Goal: Transaction & Acquisition: Purchase product/service

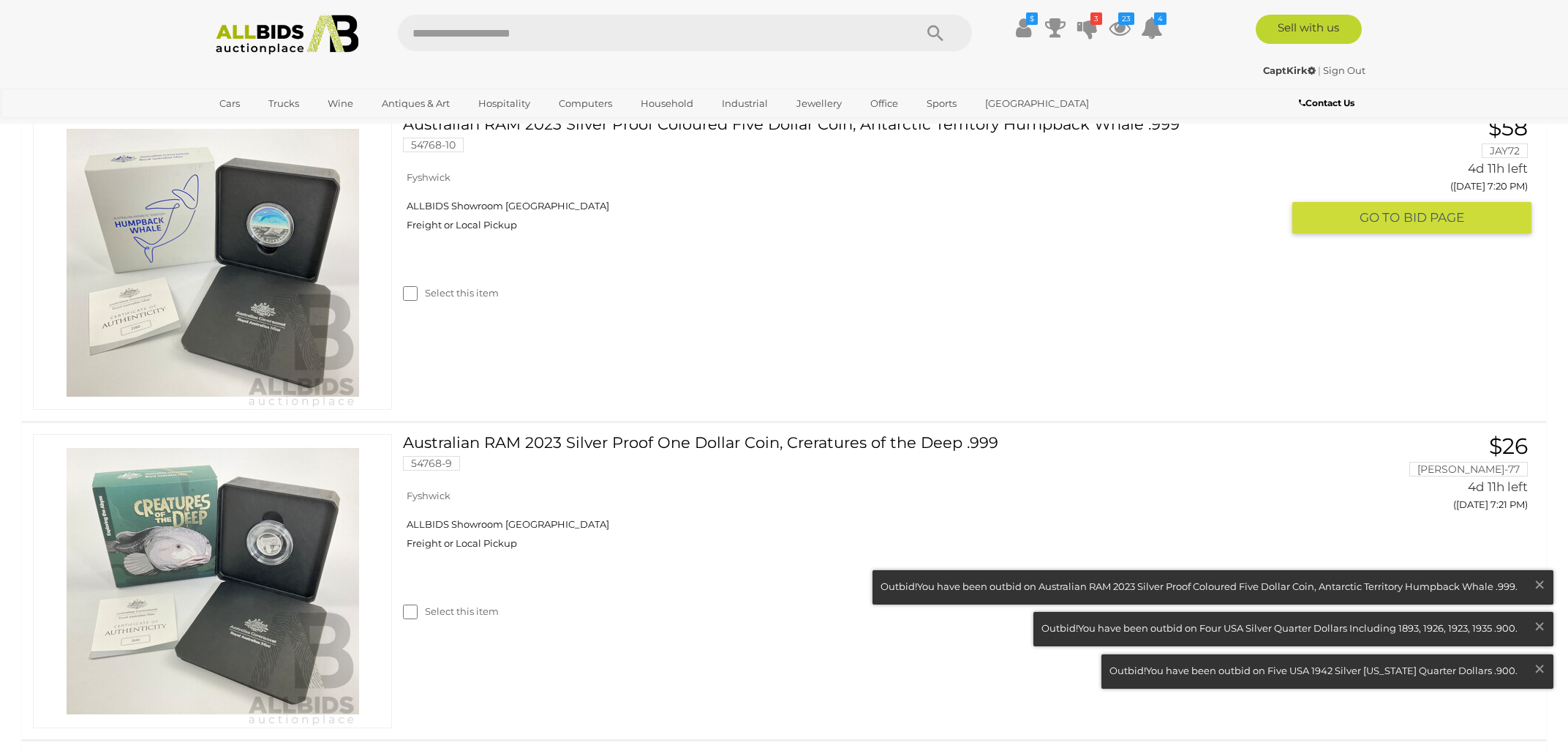
scroll to position [2393, 0]
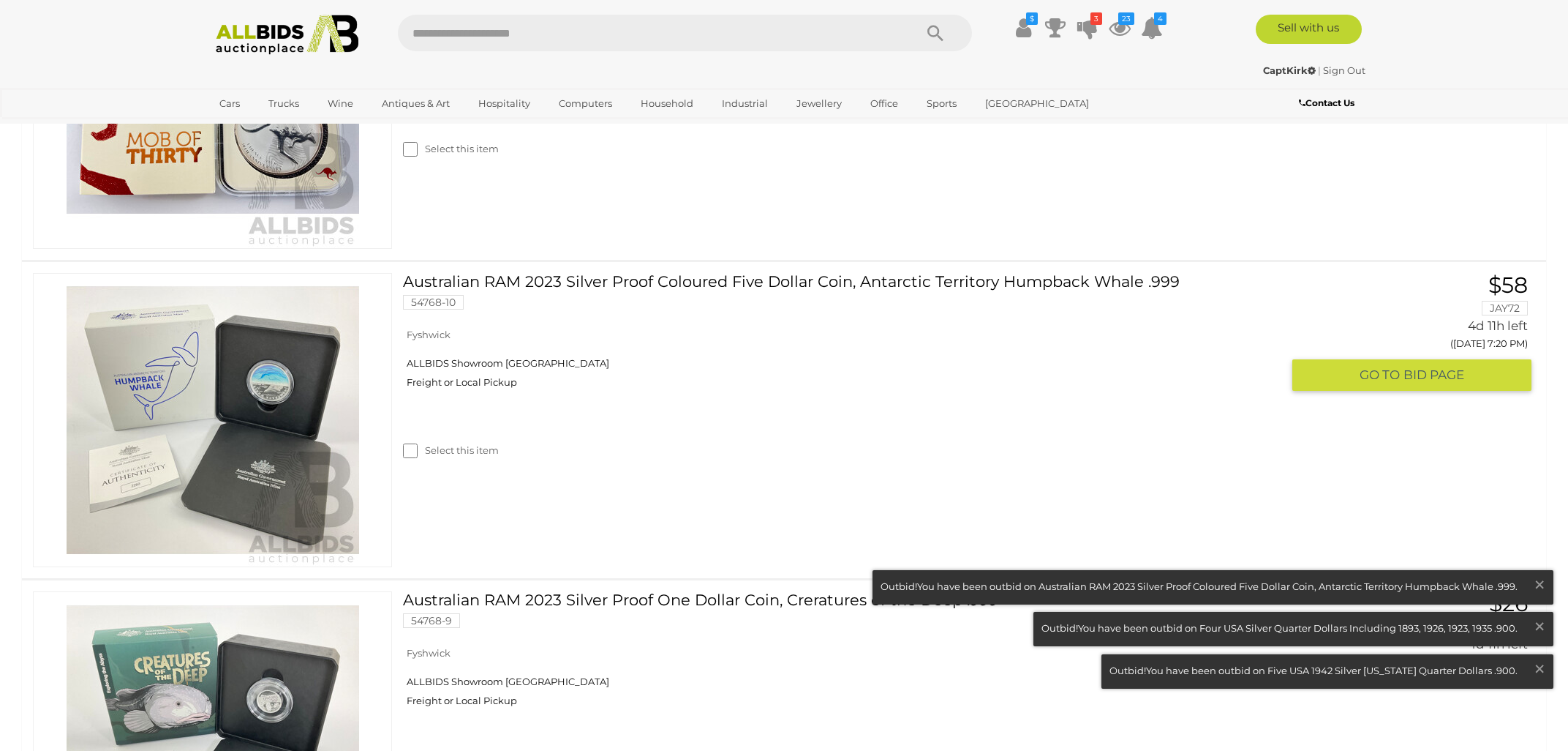
click at [257, 432] on img at bounding box center [213, 420] width 292 height 293
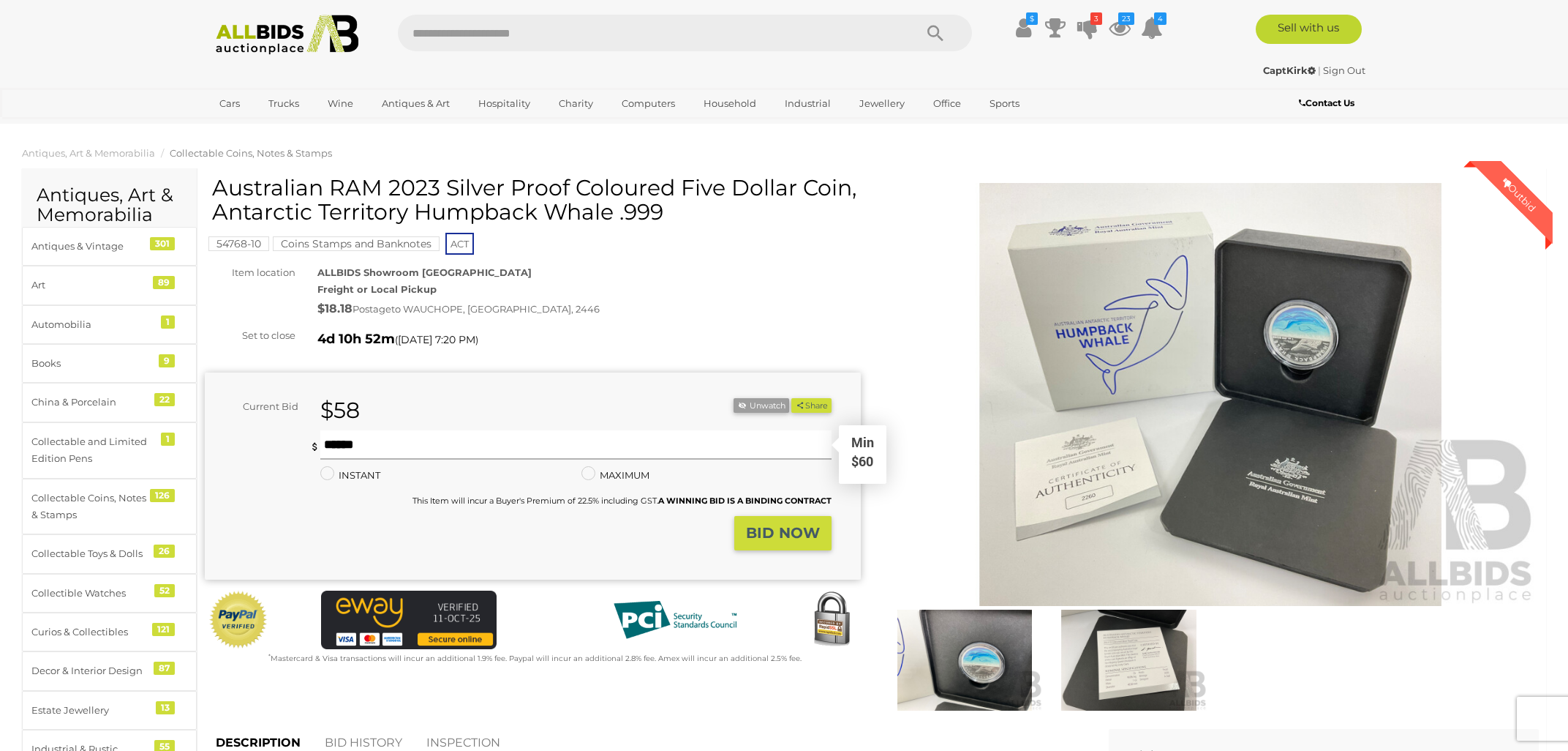
click at [340, 444] on input "text" at bounding box center [576, 445] width 511 height 29
type input "**"
click at [773, 531] on strong "BID NOW" at bounding box center [782, 533] width 74 height 18
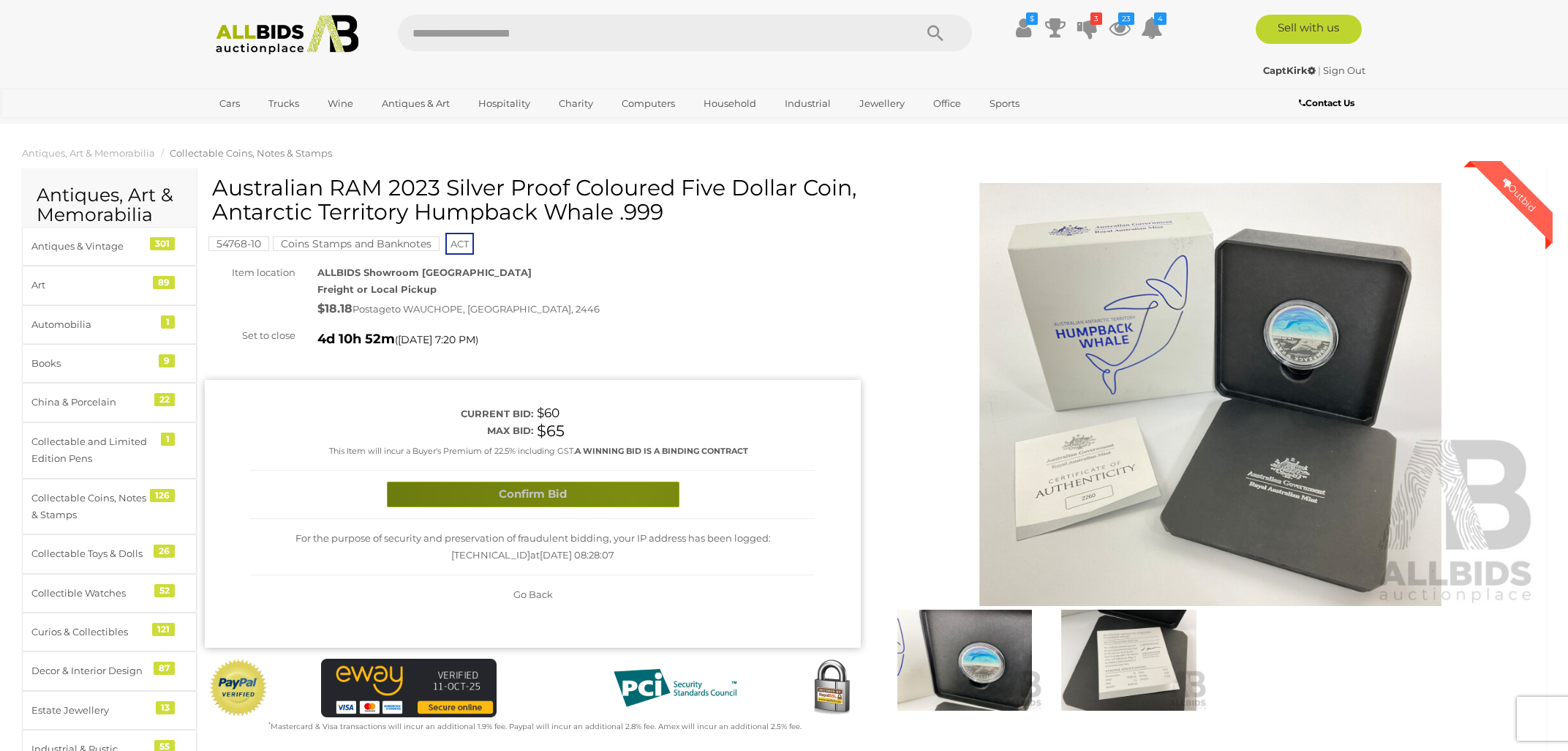
click at [632, 498] on button "Confirm Bid" at bounding box center [533, 495] width 292 height 26
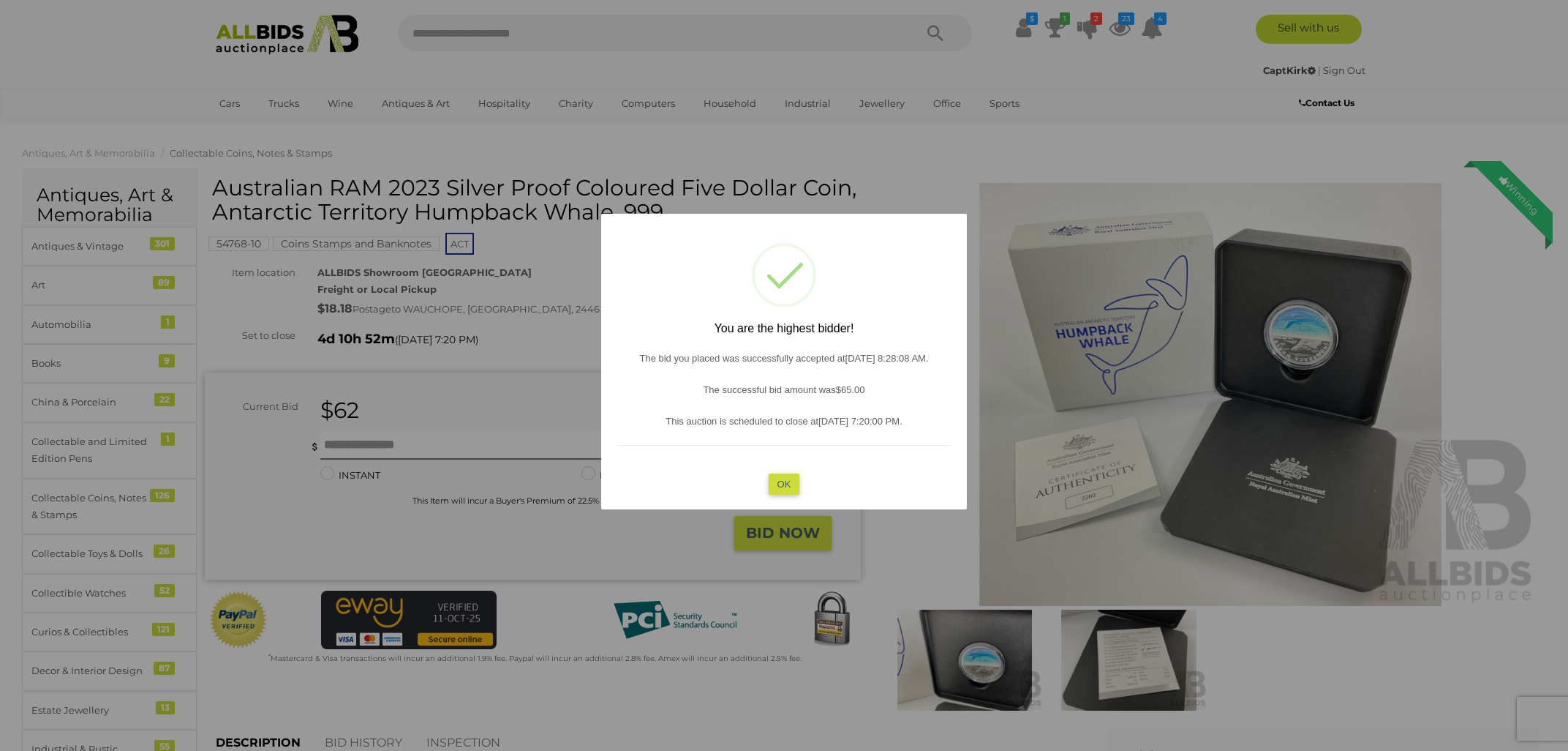
click at [791, 486] on button "OK" at bounding box center [785, 484] width 31 height 22
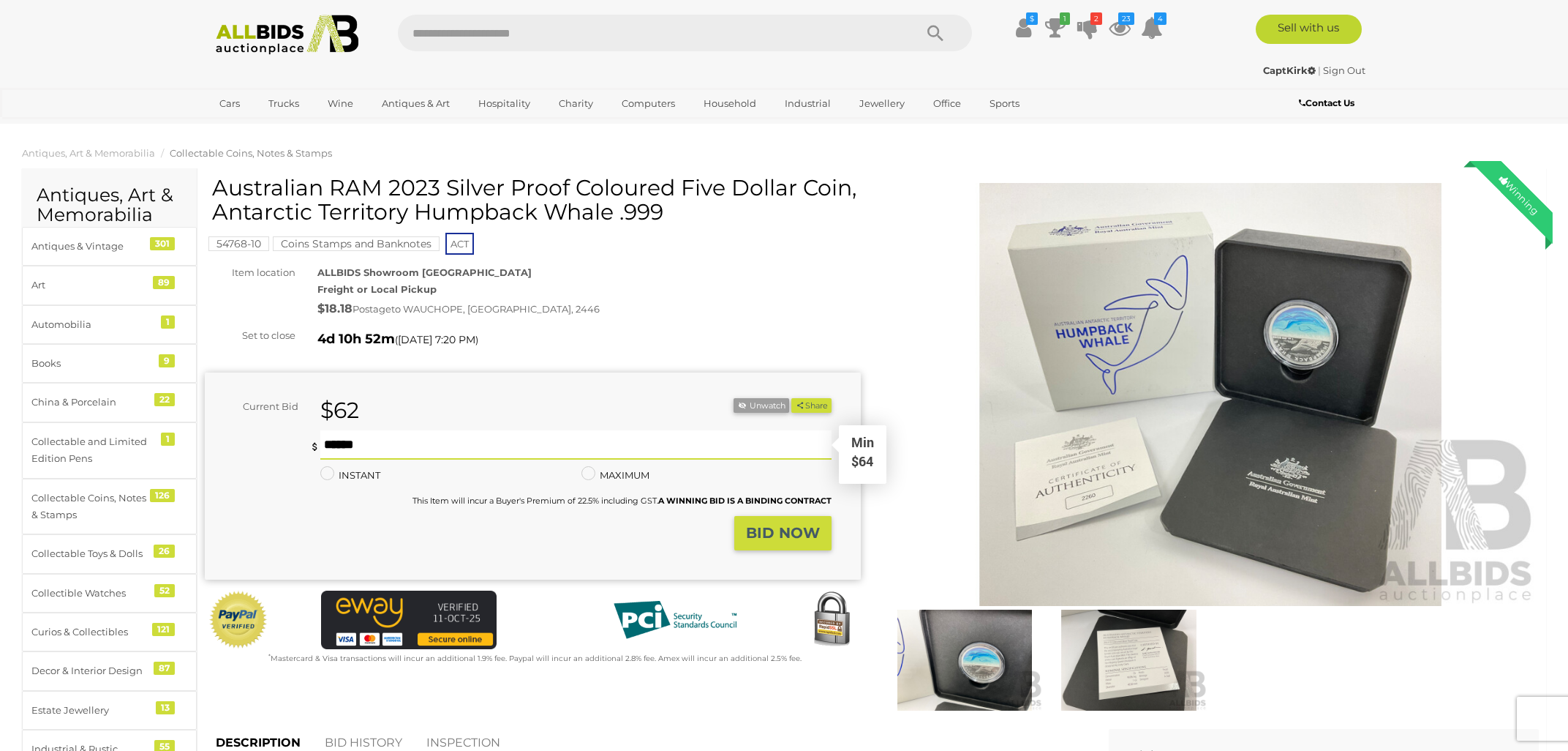
click at [398, 443] on input "text" at bounding box center [576, 445] width 511 height 29
click at [399, 442] on input "text" at bounding box center [576, 445] width 511 height 29
type input "**"
click at [784, 531] on strong "BID NOW" at bounding box center [782, 533] width 74 height 18
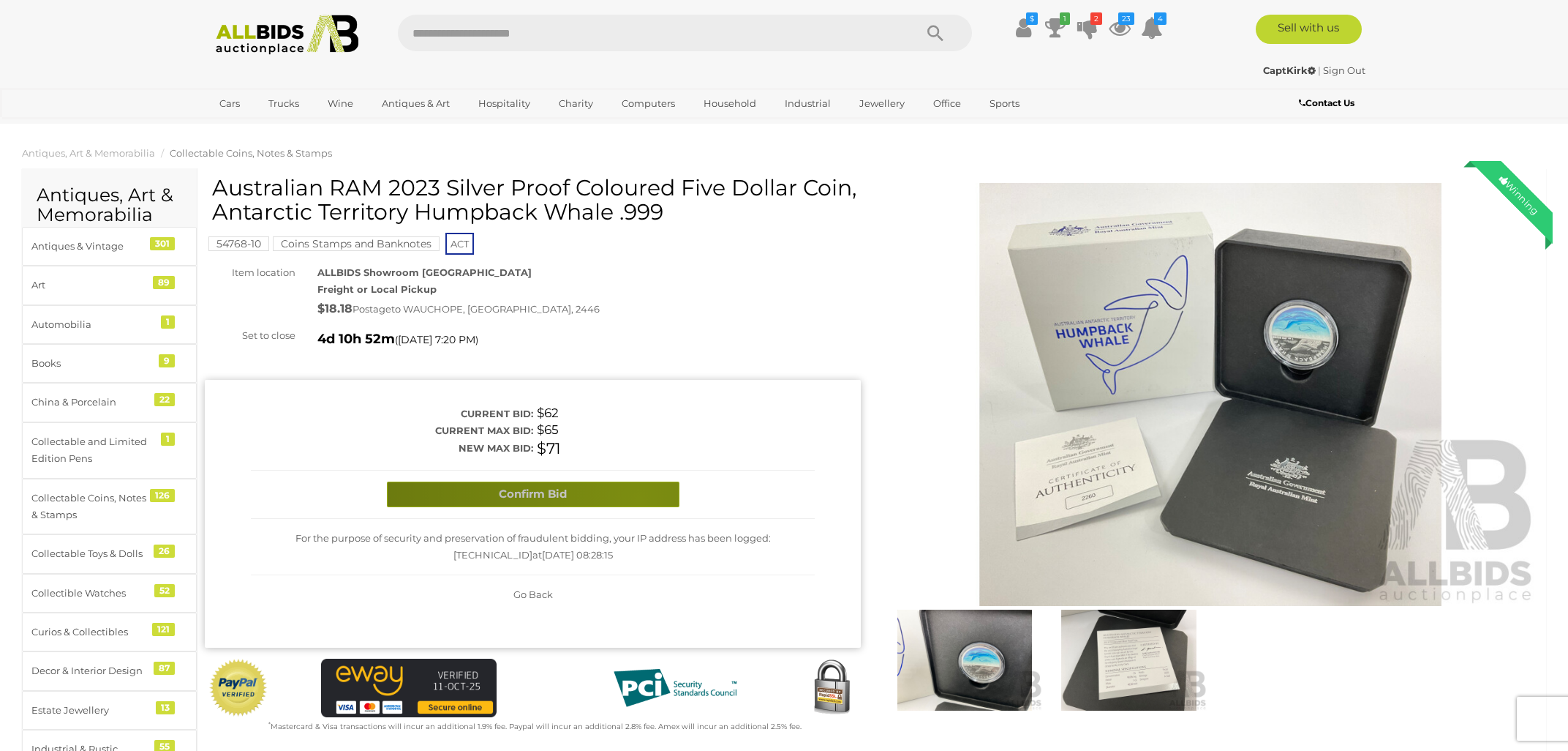
click at [639, 499] on button "Confirm Bid" at bounding box center [533, 495] width 292 height 26
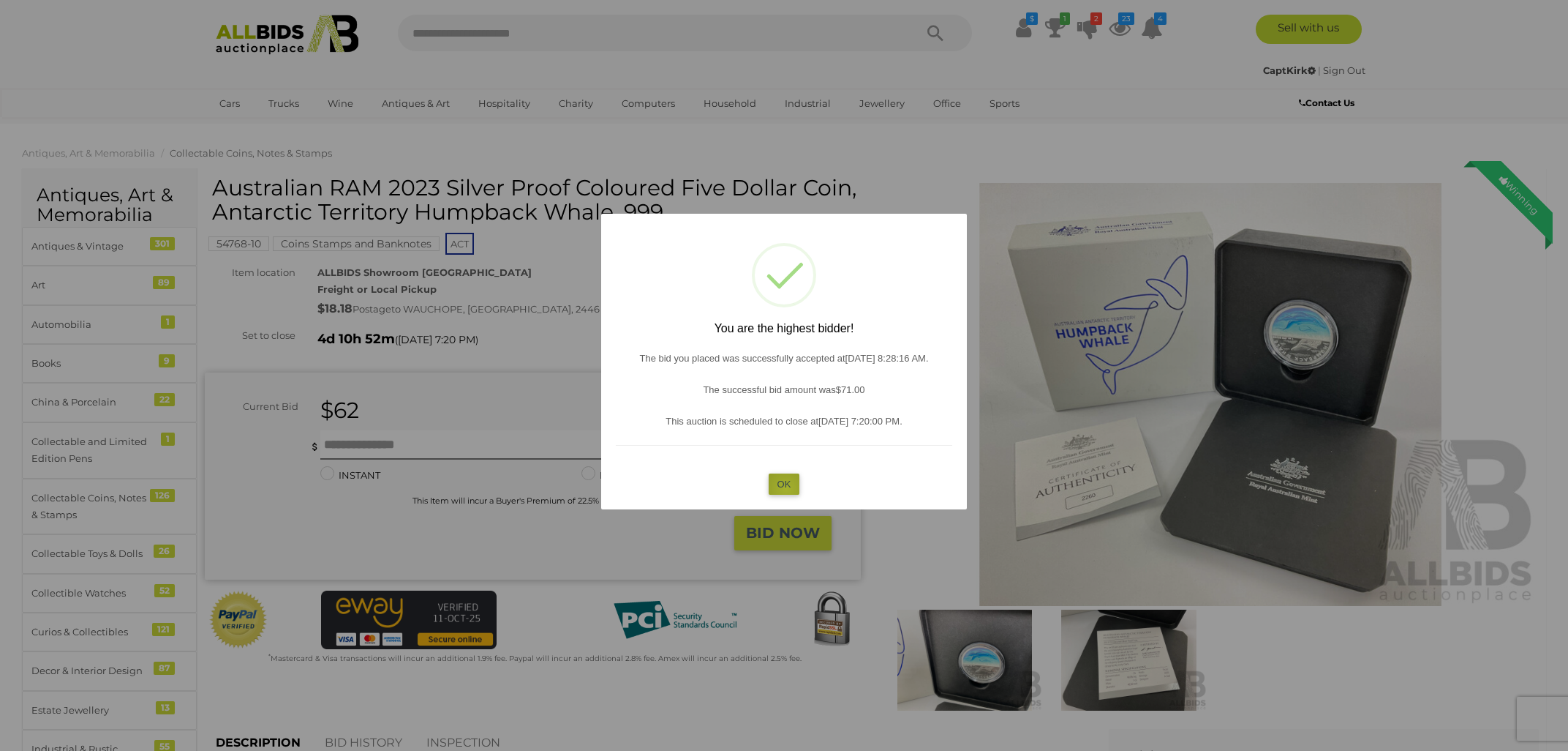
click at [786, 488] on button "OK" at bounding box center [785, 484] width 31 height 22
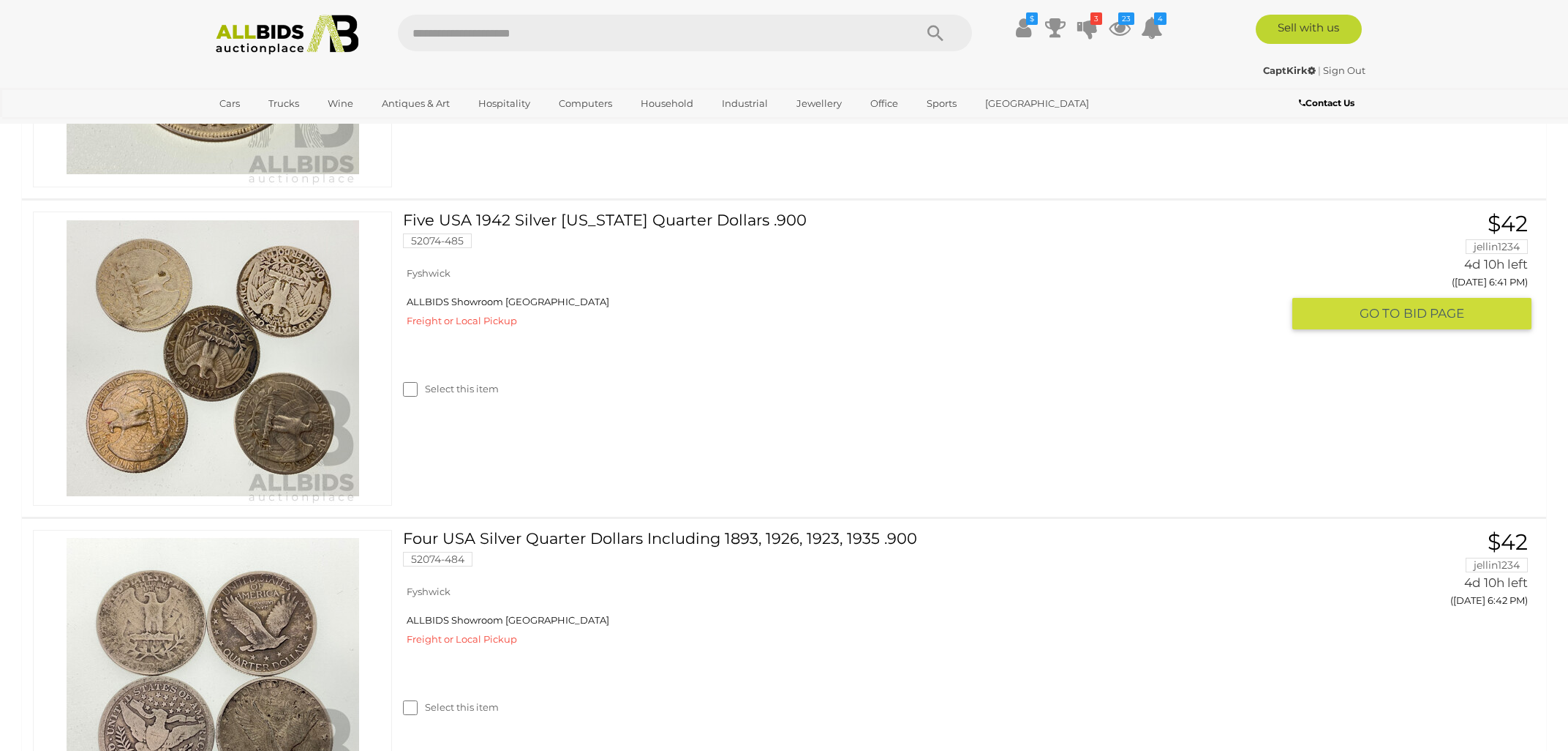
scroll to position [941, 0]
